Goal: Information Seeking & Learning: Learn about a topic

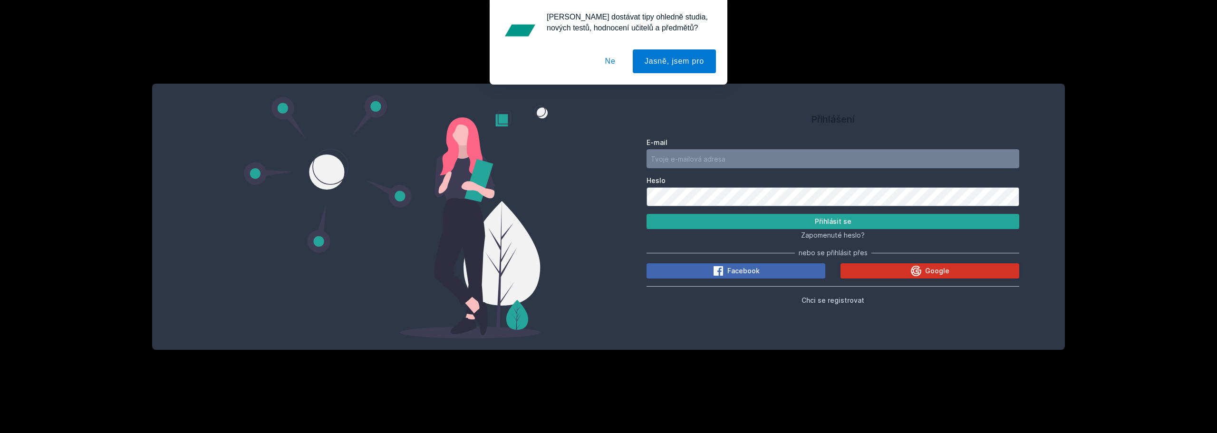
click at [955, 274] on button "Google" at bounding box center [929, 270] width 179 height 15
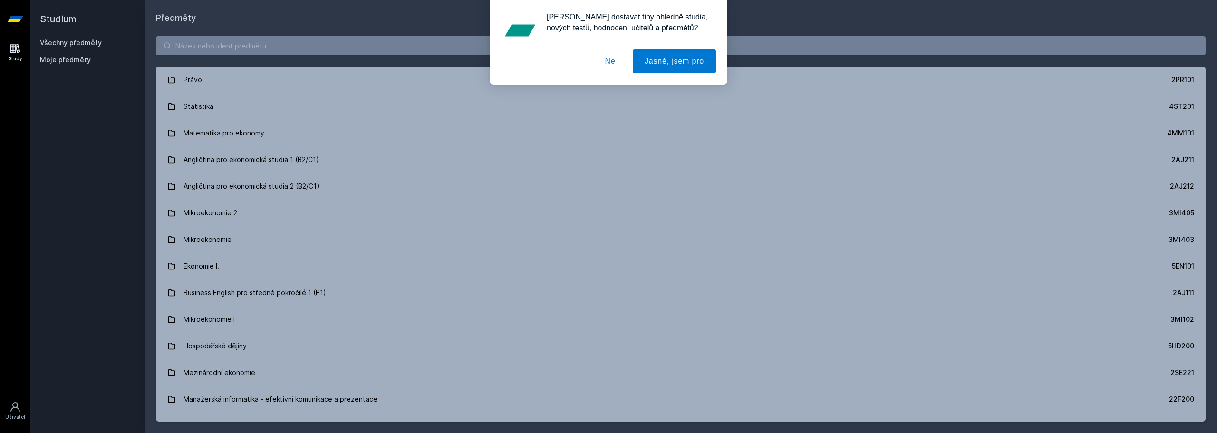
click at [610, 65] on button "Ne" at bounding box center [610, 61] width 34 height 24
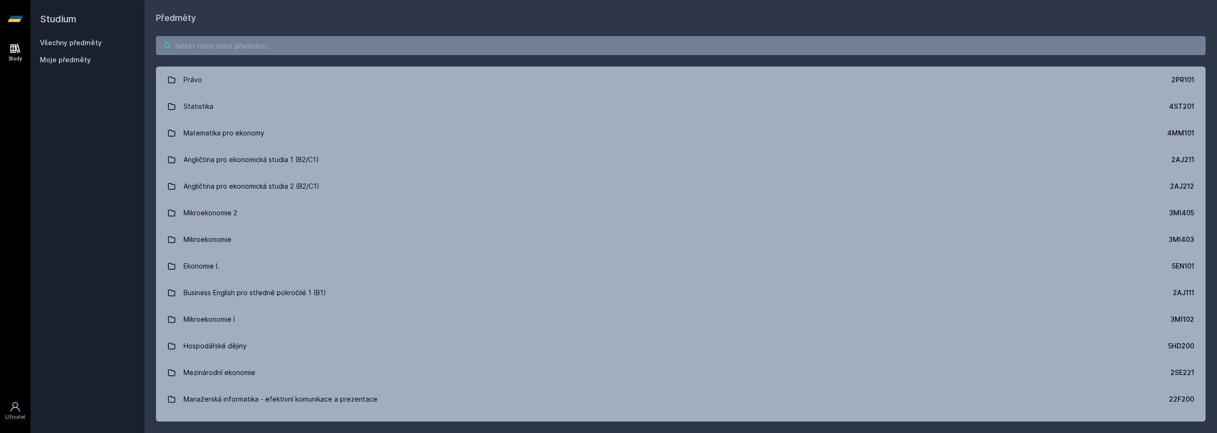
click at [343, 48] on input "search" at bounding box center [680, 45] width 1049 height 19
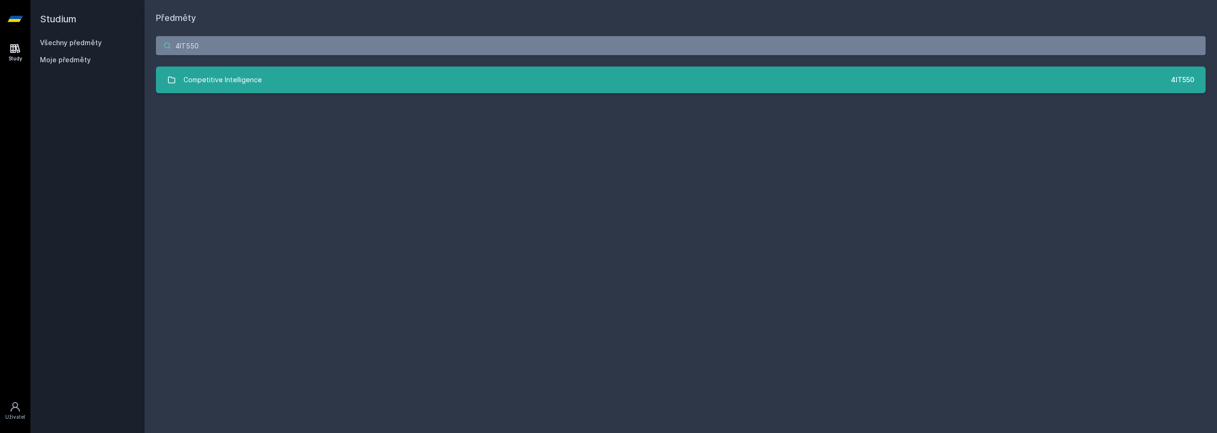
type input "4IT550"
click at [248, 86] on div "Competitive Intelligence" at bounding box center [222, 79] width 78 height 19
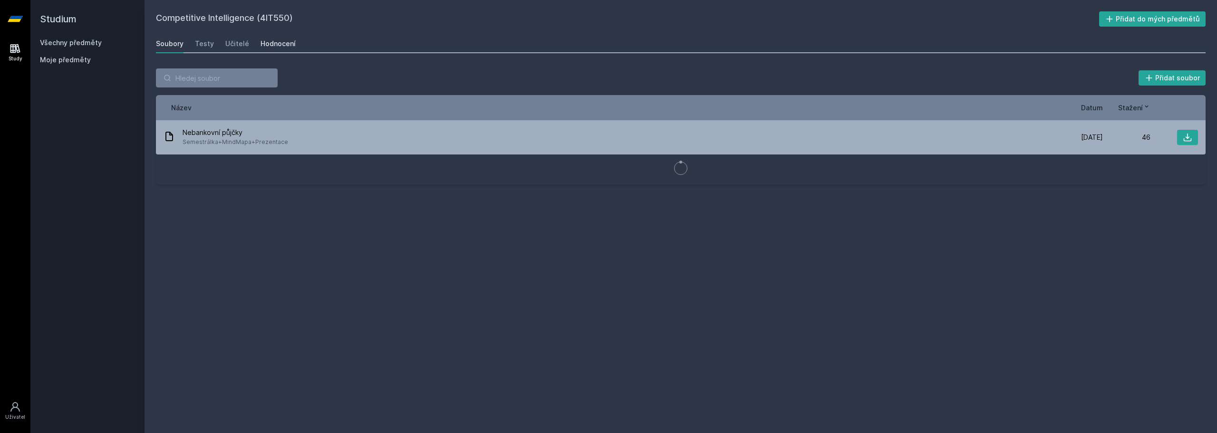
click at [265, 43] on div "Hodnocení" at bounding box center [277, 44] width 35 height 10
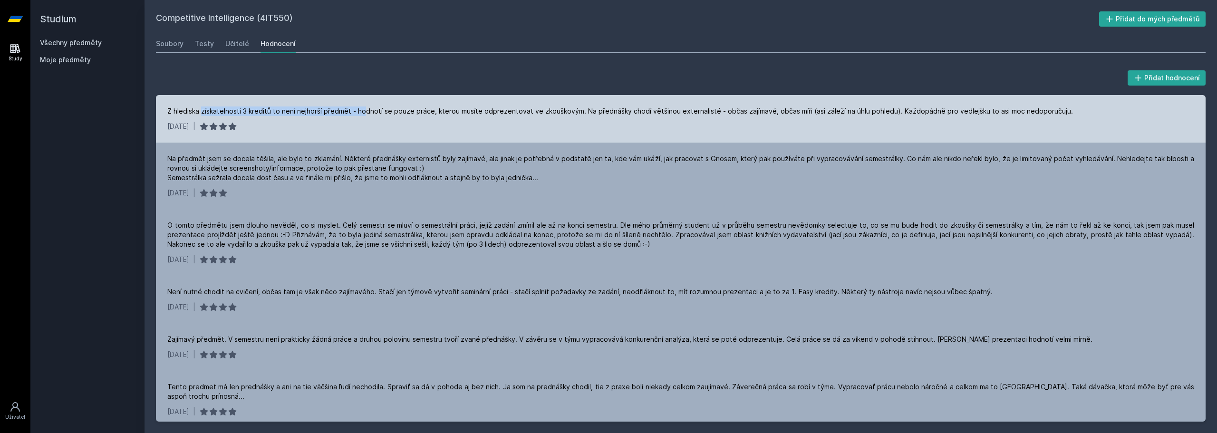
drag, startPoint x: 201, startPoint y: 112, endPoint x: 363, endPoint y: 100, distance: 162.0
click at [363, 100] on div "Z hlediska získatelnosti 3 kreditů to není nejhorší předmět - hodnotí se pouze …" at bounding box center [680, 119] width 1049 height 48
click at [328, 130] on div "30. 5. 2019 |" at bounding box center [680, 127] width 1026 height 10
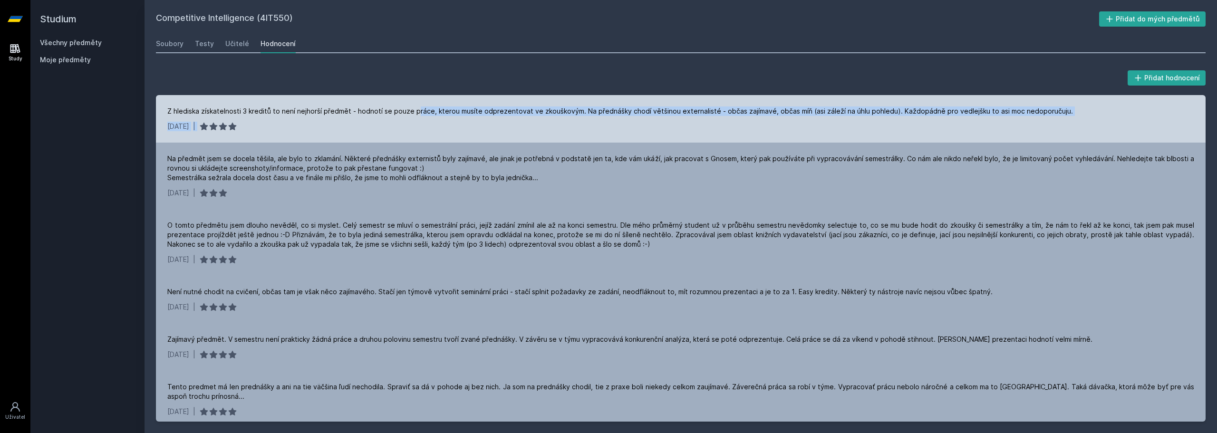
drag, startPoint x: 415, startPoint y: 112, endPoint x: 628, endPoint y: 119, distance: 212.5
click at [628, 119] on div "Z hlediska získatelnosti 3 kreditů to není nejhorší předmět - hodnotí se pouze …" at bounding box center [680, 119] width 1049 height 48
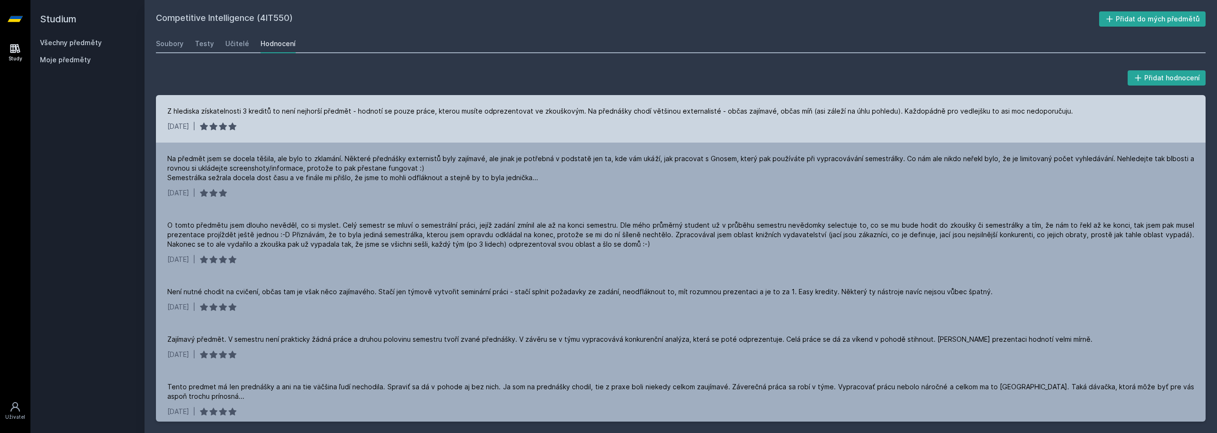
click at [724, 112] on div "Z hlediska získatelnosti 3 kreditů to není nejhorší předmět - hodnotí se pouze …" at bounding box center [619, 111] width 905 height 10
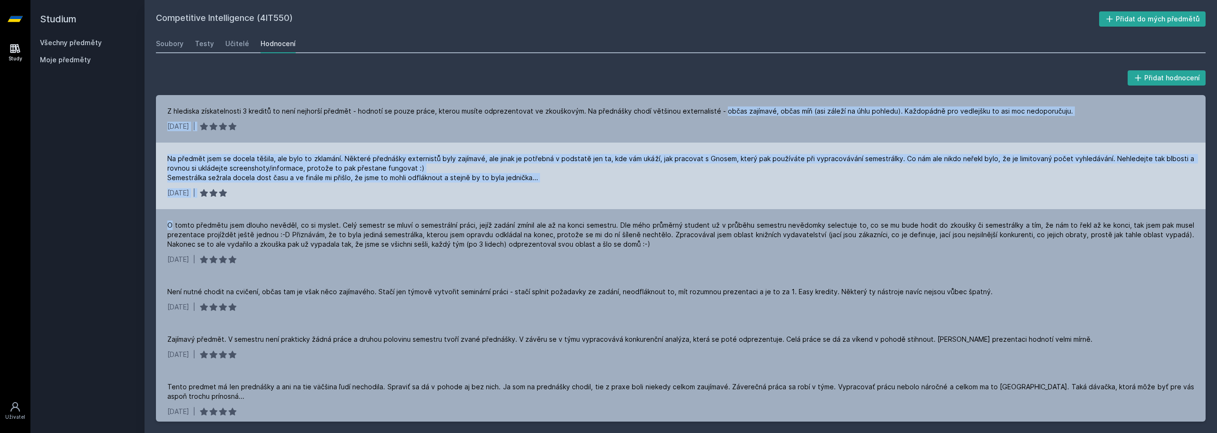
drag, startPoint x: 724, startPoint y: 112, endPoint x: 598, endPoint y: 198, distance: 152.2
click at [598, 198] on div "Z hlediska získatelnosti 3 kreditů to není nejhorší předmět - hodnotí se pouze …" at bounding box center [680, 258] width 1049 height 326
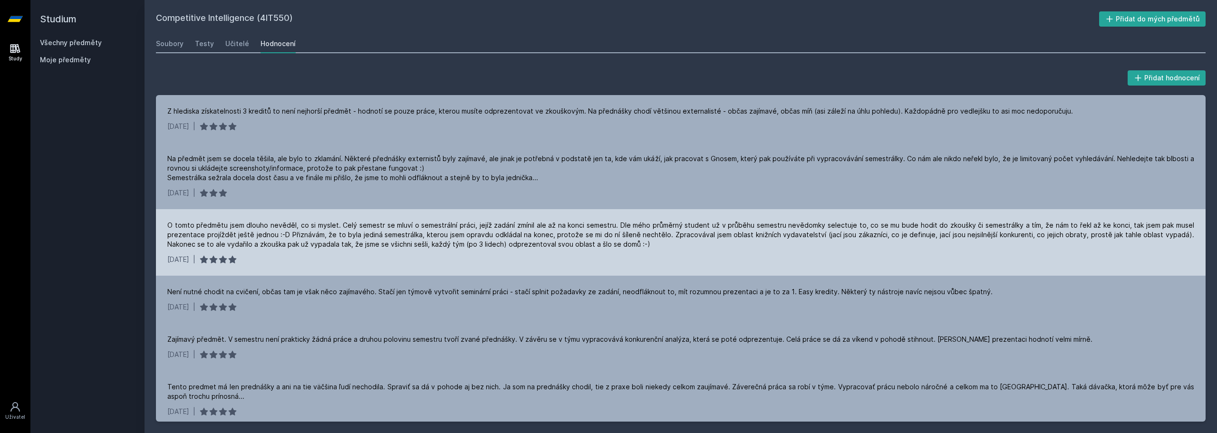
click at [333, 256] on div "22. 6. 2018 |" at bounding box center [680, 260] width 1026 height 10
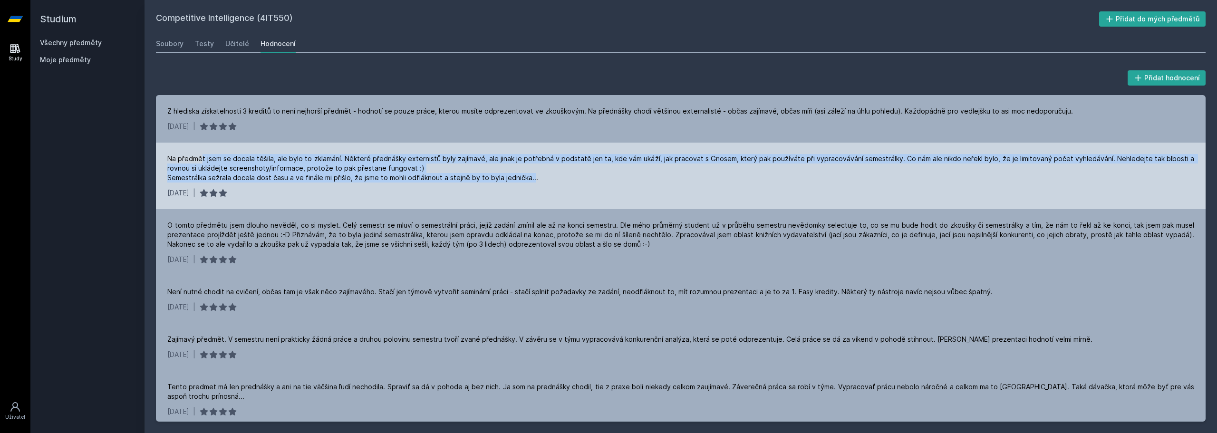
drag, startPoint x: 203, startPoint y: 159, endPoint x: 529, endPoint y: 181, distance: 326.3
click at [529, 181] on div "Na předmět jsem se docela těšila, ale bylo to zklamání. Některé přednášky exter…" at bounding box center [680, 168] width 1026 height 29
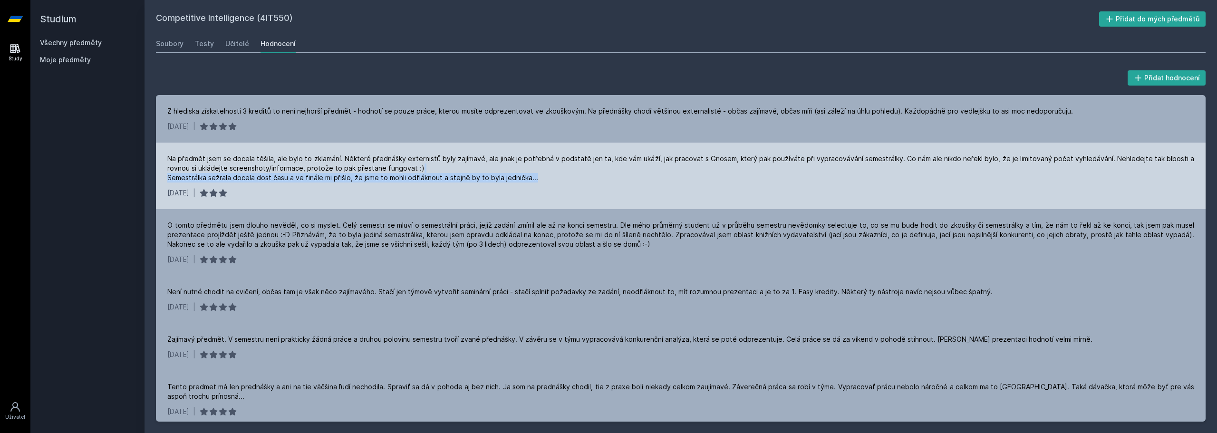
drag, startPoint x: 542, startPoint y: 182, endPoint x: 700, endPoint y: 172, distance: 158.6
click at [700, 172] on div "Na předmět jsem se docela těšila, ale bylo to zklamání. Některé přednášky exter…" at bounding box center [680, 168] width 1026 height 29
drag, startPoint x: 903, startPoint y: 156, endPoint x: 991, endPoint y: 189, distance: 93.8
click at [991, 189] on div "Na předmět jsem se docela těšila, ale bylo to zklamání. Některé přednášky exter…" at bounding box center [680, 176] width 1049 height 67
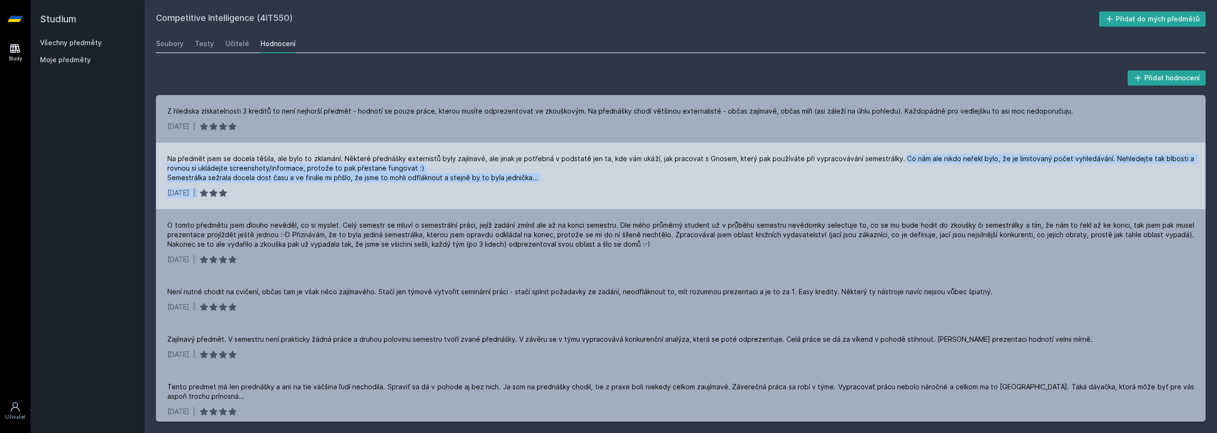
click at [991, 189] on div "27. 9. 2018 |" at bounding box center [680, 193] width 1026 height 10
drag, startPoint x: 968, startPoint y: 157, endPoint x: 550, endPoint y: 182, distance: 418.5
click at [550, 182] on div "Na předmět jsem se docela těšila, ale bylo to zklamání. Některé přednášky exter…" at bounding box center [680, 176] width 1049 height 67
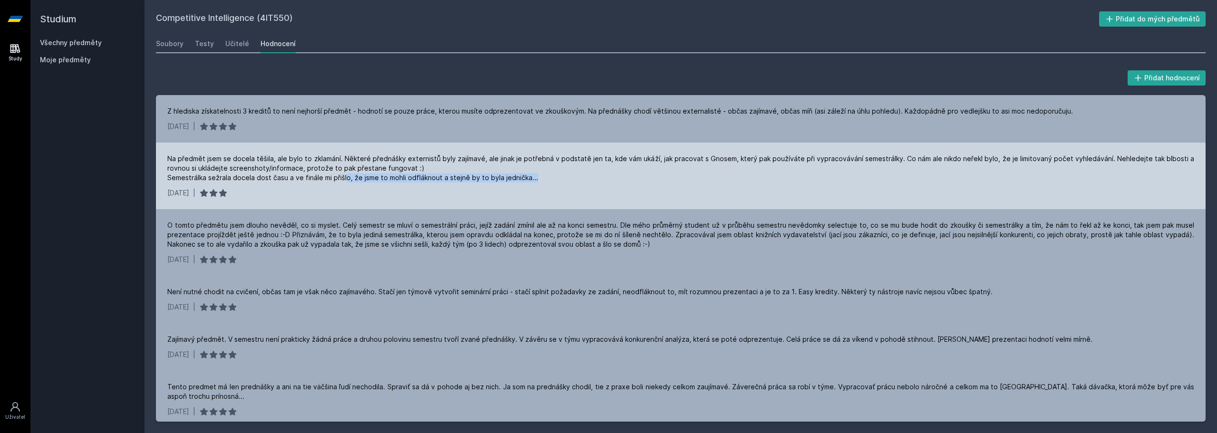
drag, startPoint x: 481, startPoint y: 172, endPoint x: 345, endPoint y: 178, distance: 136.5
click at [345, 178] on div "Na předmět jsem se docela těšila, ale bylo to zklamání. Některé přednášky exter…" at bounding box center [680, 176] width 1049 height 67
click at [345, 178] on div "Na předmět jsem se docela těšila, ale bylo to zklamání. Některé přednášky exter…" at bounding box center [680, 168] width 1026 height 29
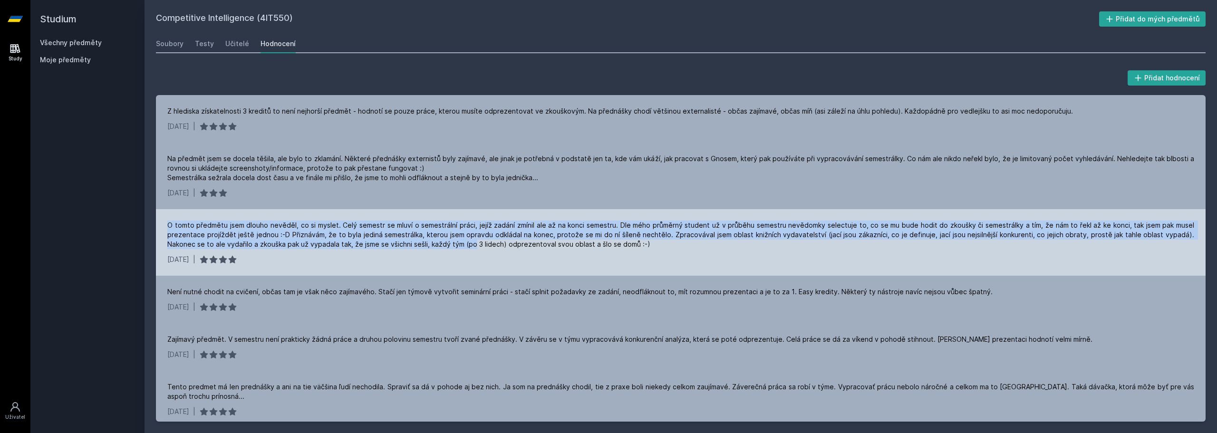
drag, startPoint x: 168, startPoint y: 222, endPoint x: 472, endPoint y: 244, distance: 305.4
click at [472, 244] on div "O tomto předmětu jsem dlouho nevěděl, co si myslet. Celý semestr se mluví o sem…" at bounding box center [680, 234] width 1026 height 29
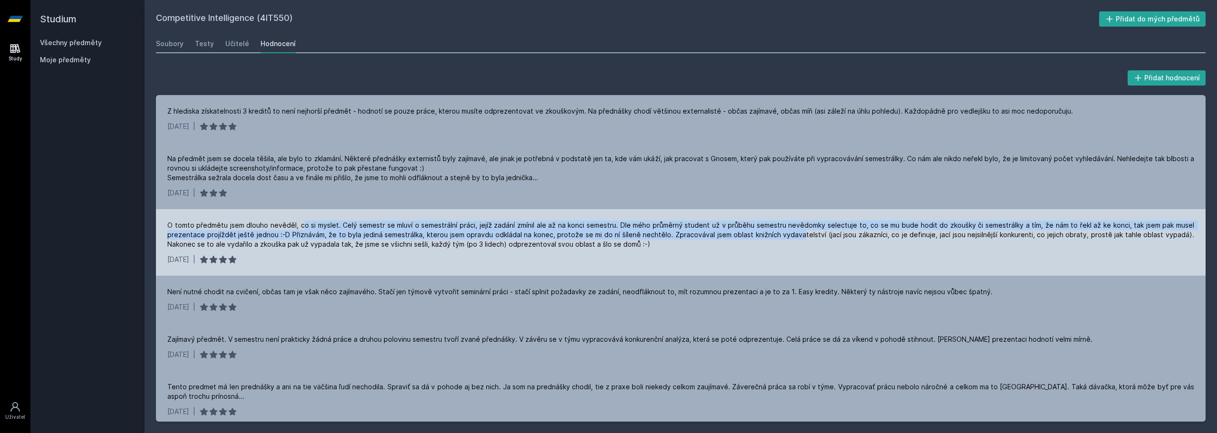
drag, startPoint x: 315, startPoint y: 222, endPoint x: 802, endPoint y: 233, distance: 487.2
click at [802, 233] on div "O tomto předmětu jsem dlouho nevěděl, co si myslet. Celý semestr se mluví o sem…" at bounding box center [680, 242] width 1049 height 67
click at [802, 233] on div "O tomto předmětu jsem dlouho nevěděl, co si myslet. Celý semestr se mluví o sem…" at bounding box center [680, 234] width 1026 height 29
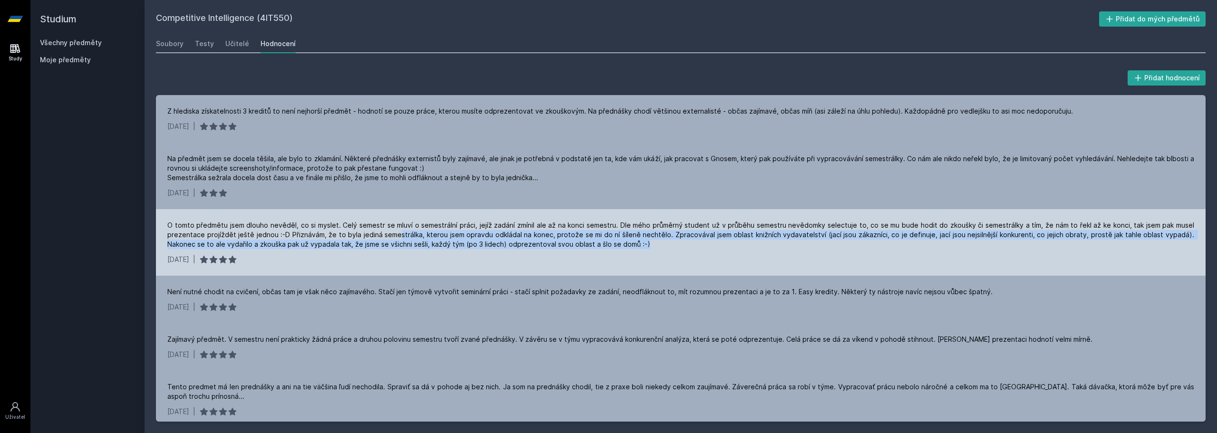
drag, startPoint x: 770, startPoint y: 241, endPoint x: 398, endPoint y: 230, distance: 372.7
click at [398, 230] on div "O tomto předmětu jsem dlouho nevěděl, co si myslet. Celý semestr se mluví o sem…" at bounding box center [680, 234] width 1026 height 29
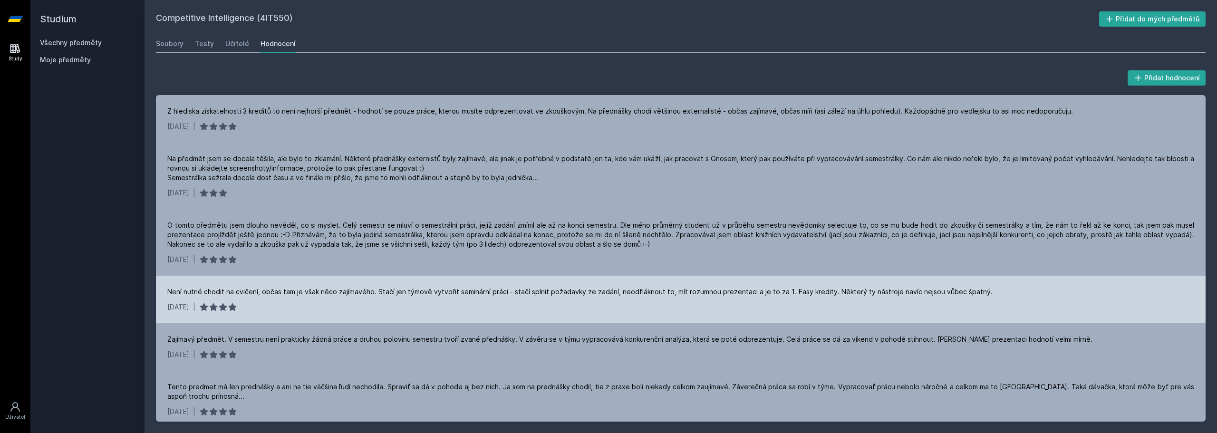
click at [175, 291] on div "Není nutné chodit na cvičení, občas tam je však něco zajímavého. Stačí jen týmo…" at bounding box center [579, 292] width 825 height 10
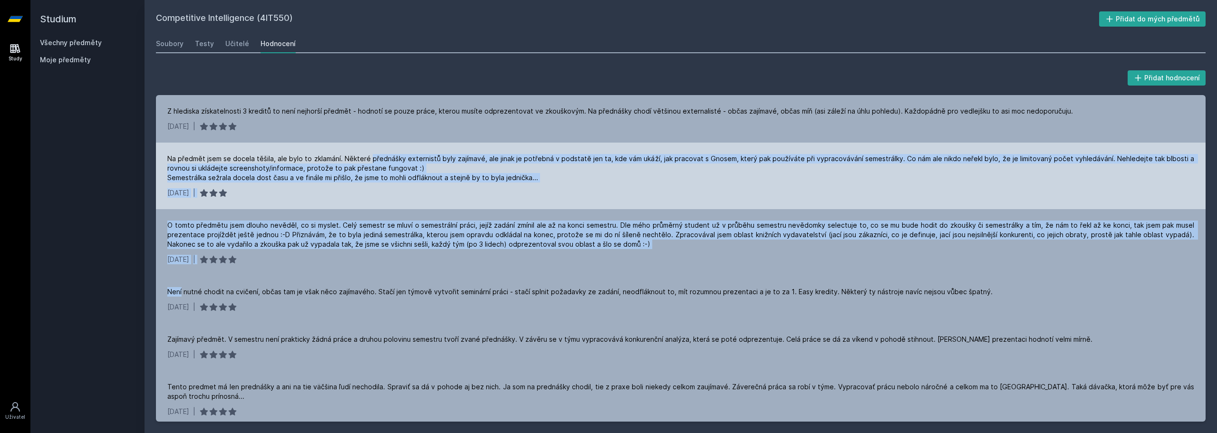
drag, startPoint x: 175, startPoint y: 291, endPoint x: 374, endPoint y: 163, distance: 236.1
click at [374, 163] on div "Z hlediska získatelnosti 3 kreditů to není nejhorší předmět - hodnotí se pouze …" at bounding box center [680, 258] width 1049 height 326
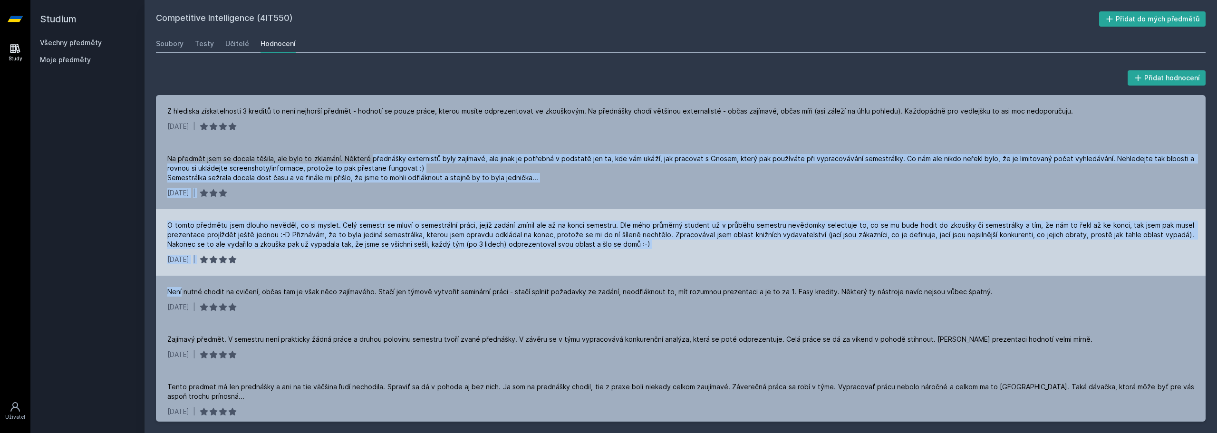
click at [386, 239] on div "O tomto předmětu jsem dlouho nevěděl, co si myslet. Celý semestr se mluví o sem…" at bounding box center [680, 234] width 1026 height 29
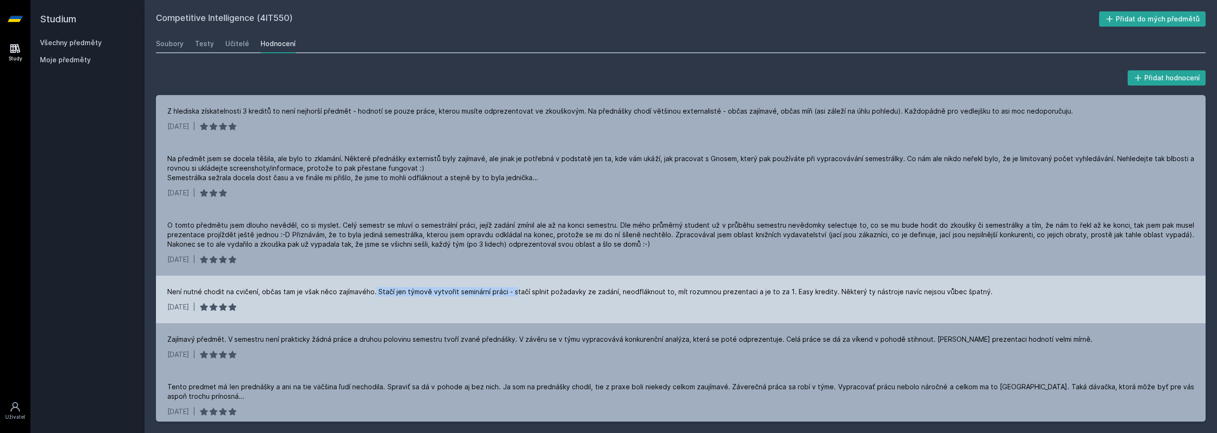
drag, startPoint x: 373, startPoint y: 291, endPoint x: 513, endPoint y: 295, distance: 139.7
click at [513, 295] on div "Není nutné chodit na cvičení, občas tam je však něco zajímavého. Stačí jen týmo…" at bounding box center [579, 292] width 825 height 10
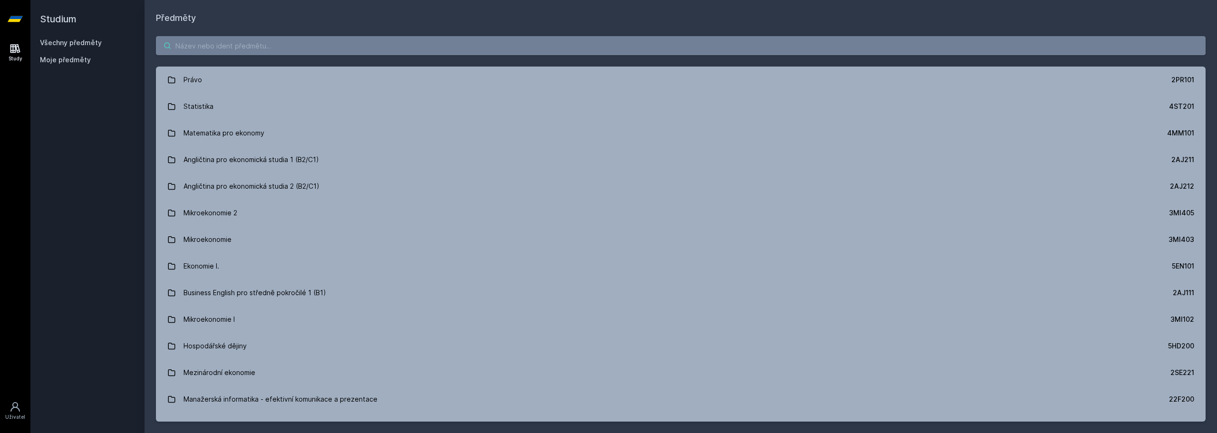
click at [596, 46] on input "search" at bounding box center [680, 45] width 1049 height 19
type input "4SA"
click at [246, 51] on input "4SA" at bounding box center [680, 45] width 1049 height 19
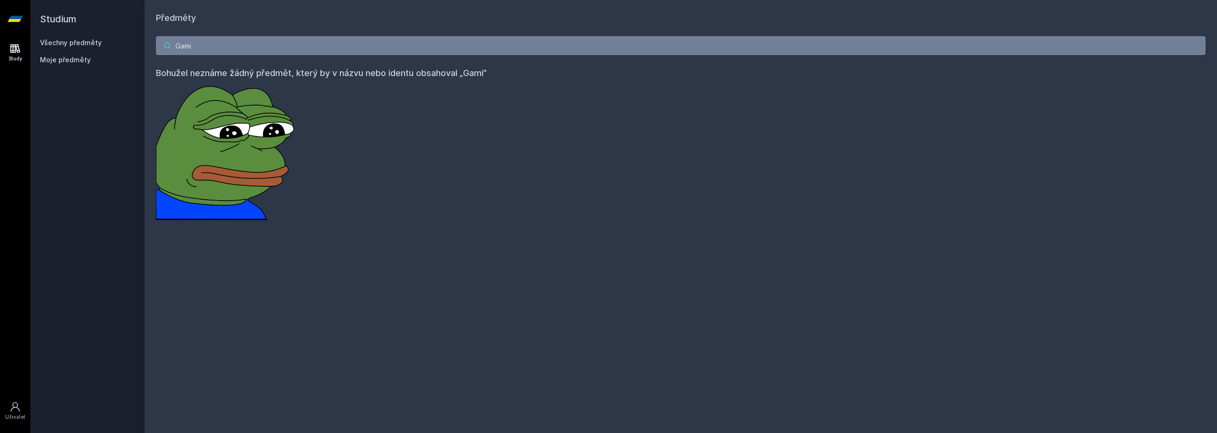
type input "Gam"
